Goal: Task Accomplishment & Management: Complete application form

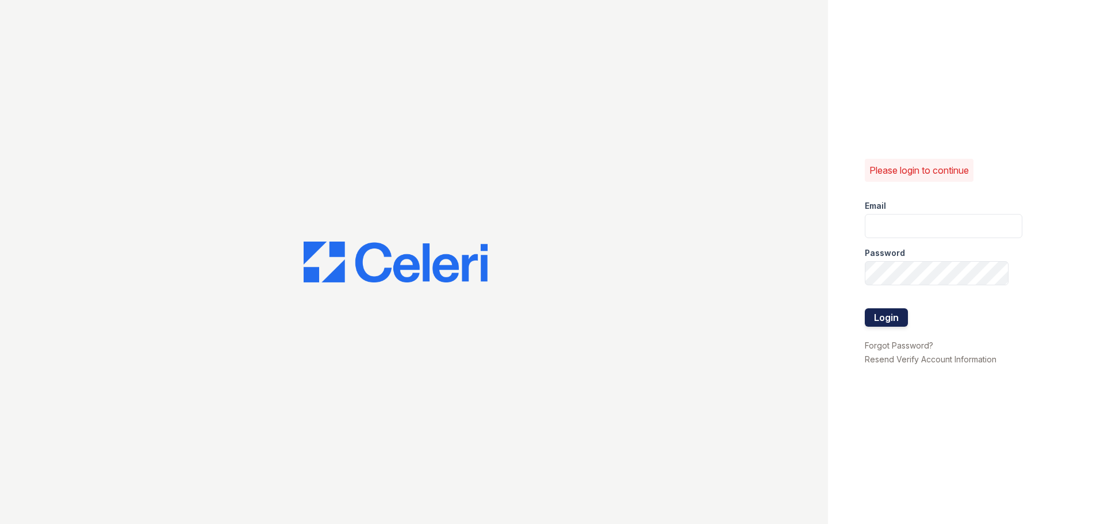
type input "[EMAIL_ADDRESS][DOMAIN_NAME]"
click at [893, 324] on button "Login" at bounding box center [886, 317] width 43 height 18
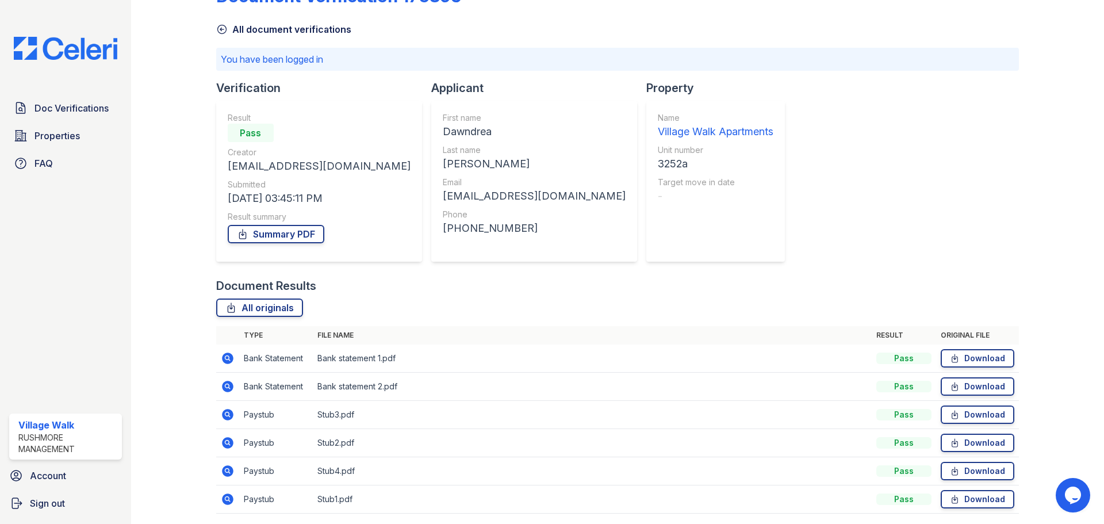
scroll to position [57, 0]
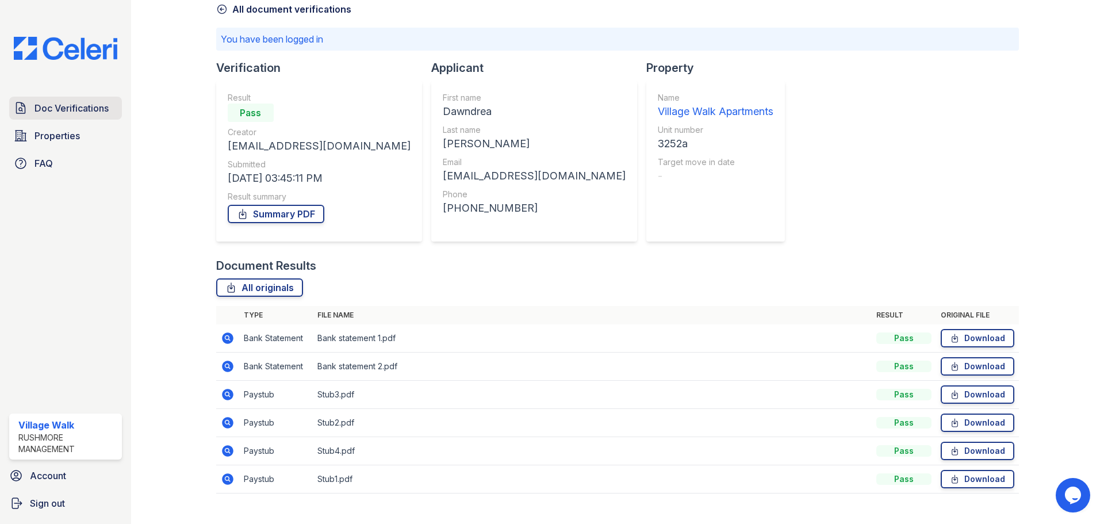
click at [53, 109] on span "Doc Verifications" at bounding box center [71, 108] width 74 height 14
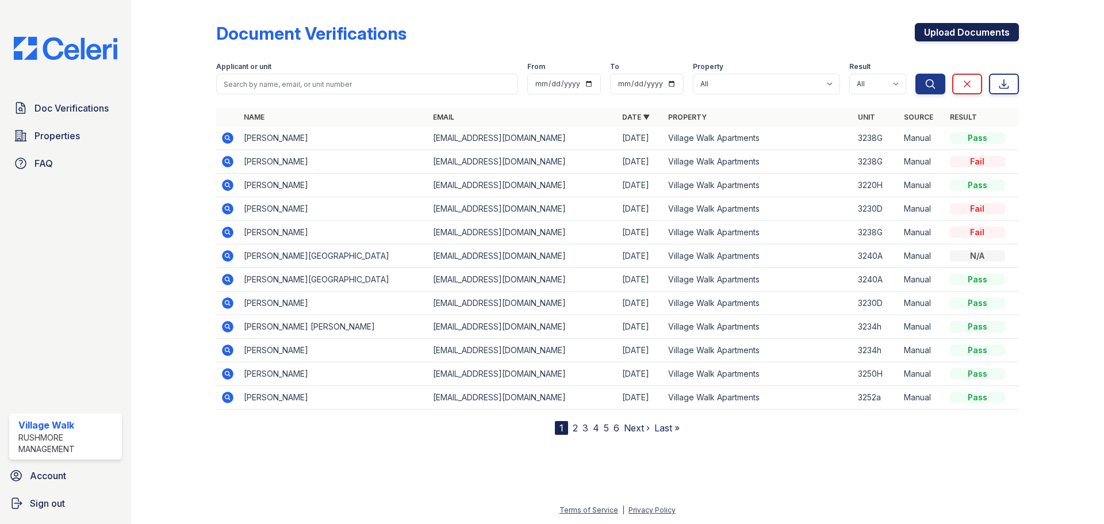
click at [928, 31] on link "Upload Documents" at bounding box center [967, 32] width 104 height 18
